Goal: Use online tool/utility: Utilize a website feature to perform a specific function

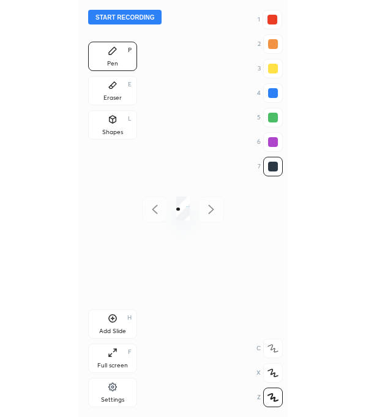
scroll to position [60853, 61257]
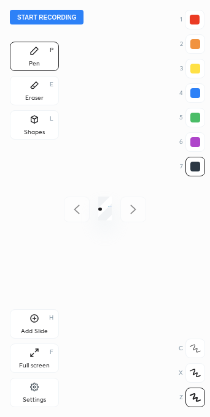
click at [44, 351] on div "Full screen F" at bounding box center [34, 358] width 49 height 29
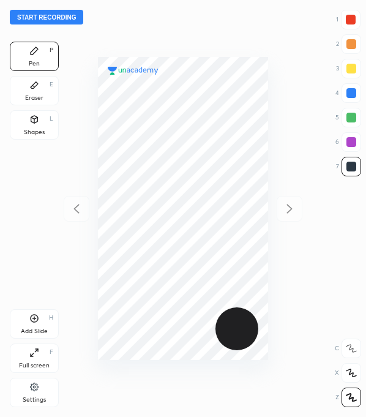
click at [70, 20] on button "Start recording" at bounding box center [47, 17] width 74 height 15
click at [352, 24] on div at bounding box center [351, 20] width 10 height 10
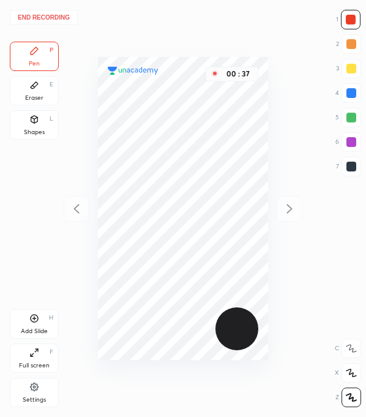
click at [352, 165] on div at bounding box center [352, 167] width 10 height 10
click at [353, 140] on div at bounding box center [352, 142] width 10 height 10
click at [354, 25] on div at bounding box center [351, 20] width 20 height 20
click at [350, 100] on div at bounding box center [352, 93] width 20 height 20
click at [353, 18] on div at bounding box center [351, 20] width 10 height 10
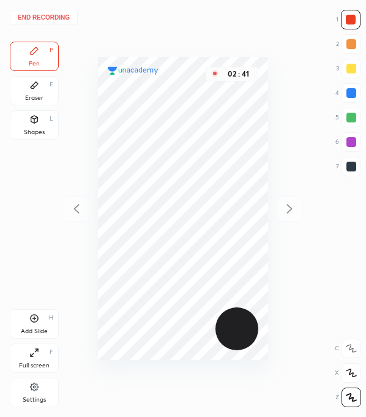
click at [37, 320] on icon at bounding box center [34, 319] width 10 height 10
click at [356, 173] on div at bounding box center [352, 167] width 20 height 20
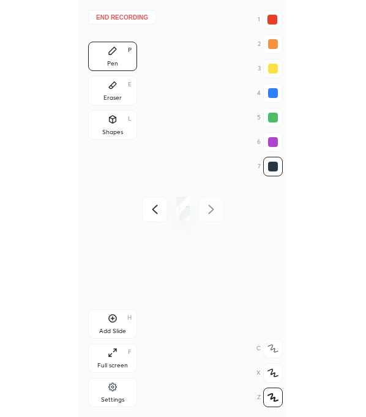
scroll to position [60853, 61257]
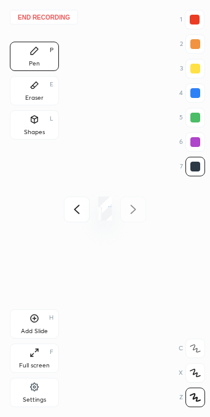
click at [34, 321] on icon at bounding box center [34, 319] width 10 height 10
click at [40, 352] on div "Full screen F" at bounding box center [34, 358] width 49 height 29
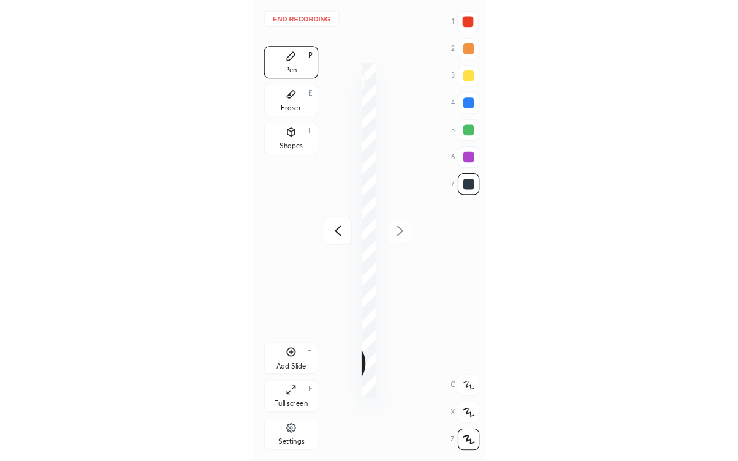
scroll to position [417, 170]
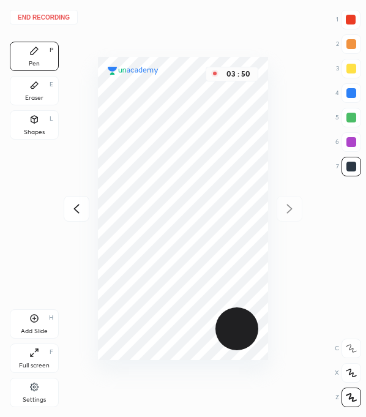
click at [69, 203] on icon at bounding box center [76, 209] width 15 height 15
click at [343, 138] on div at bounding box center [352, 142] width 20 height 20
click at [352, 165] on div at bounding box center [352, 167] width 10 height 10
click at [344, 24] on div at bounding box center [351, 20] width 20 height 20
click at [85, 210] on div at bounding box center [77, 209] width 26 height 26
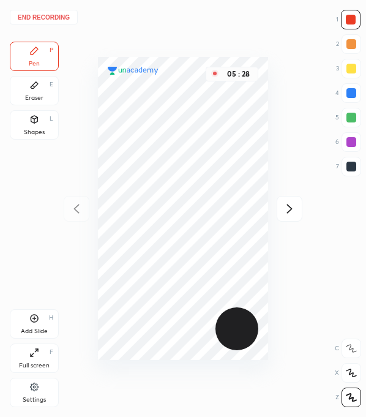
click at [58, 15] on button "End recording" at bounding box center [44, 17] width 68 height 15
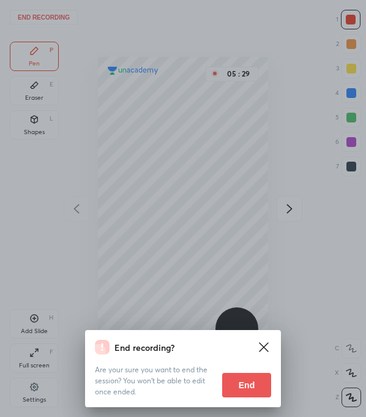
click at [242, 391] on button "End" at bounding box center [246, 385] width 49 height 25
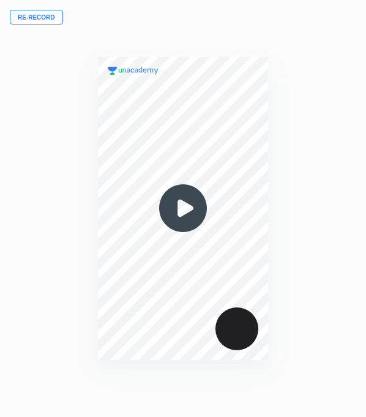
click at [231, 32] on div "00 : 00" at bounding box center [183, 208] width 170 height 417
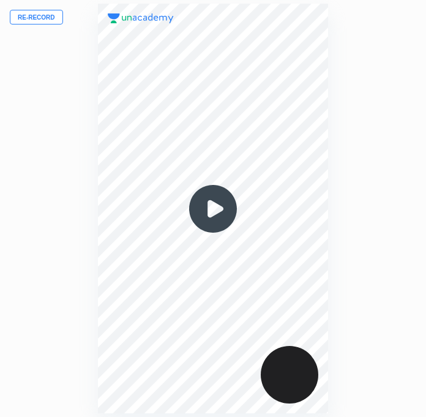
scroll to position [60853, 61040]
